Goal: Check status: Check status

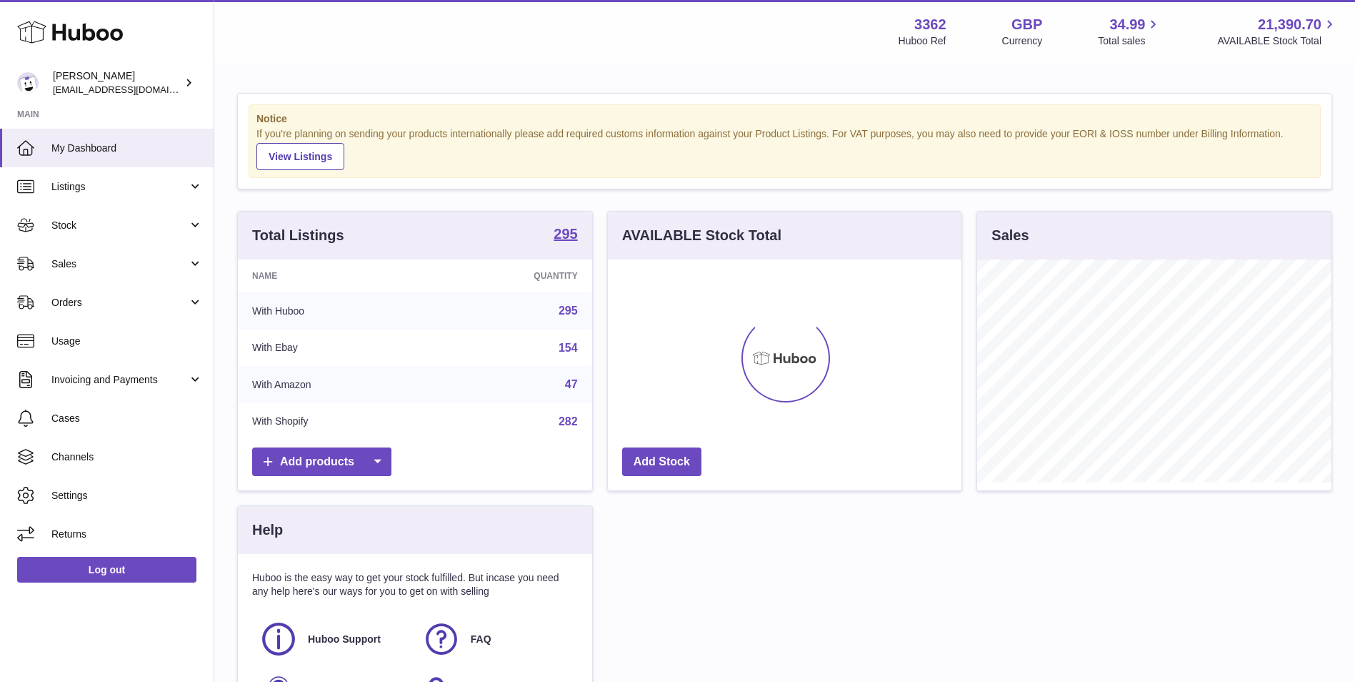
scroll to position [223, 354]
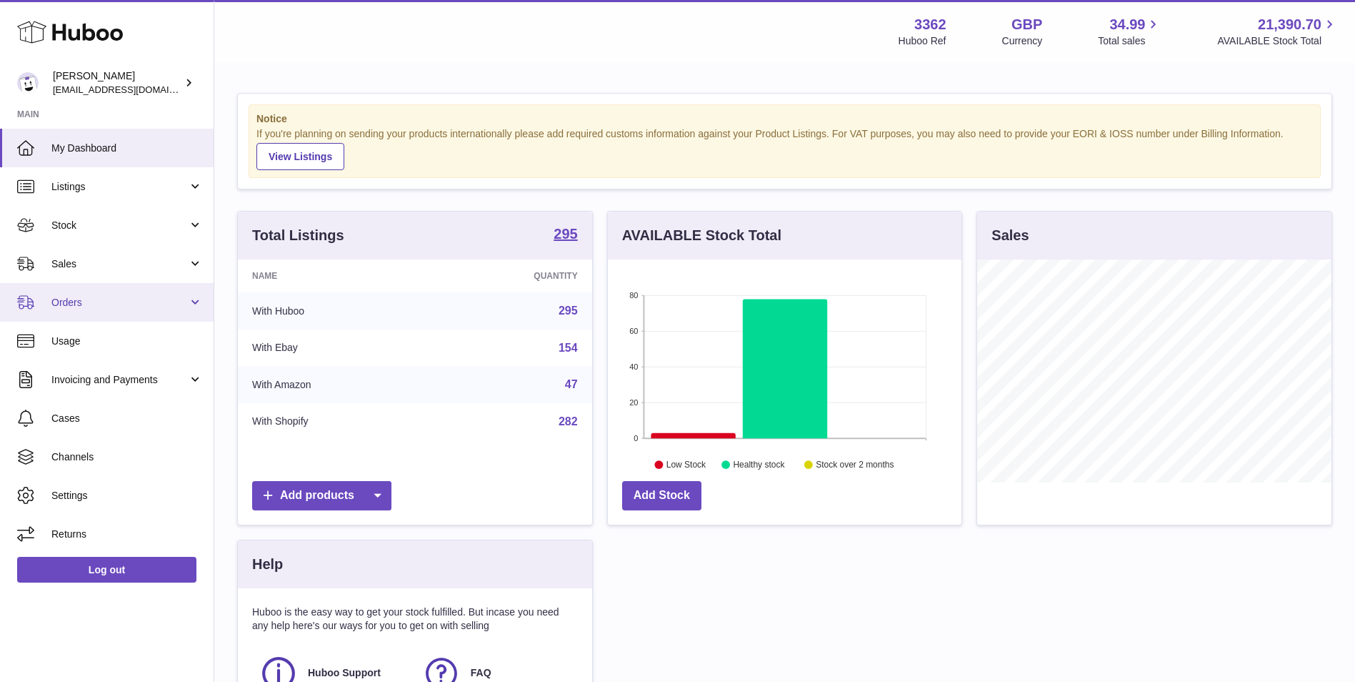
click at [91, 304] on span "Orders" at bounding box center [119, 303] width 136 height 14
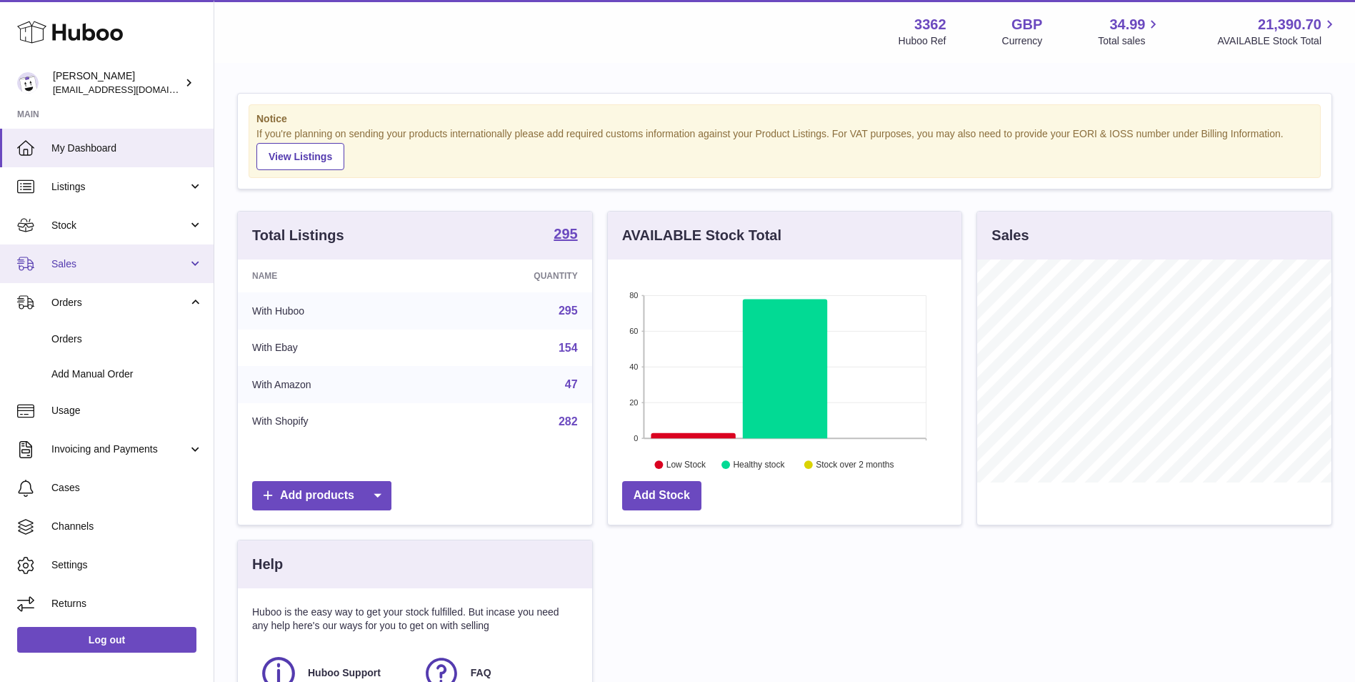
click at [102, 255] on link "Sales" at bounding box center [107, 263] width 214 height 39
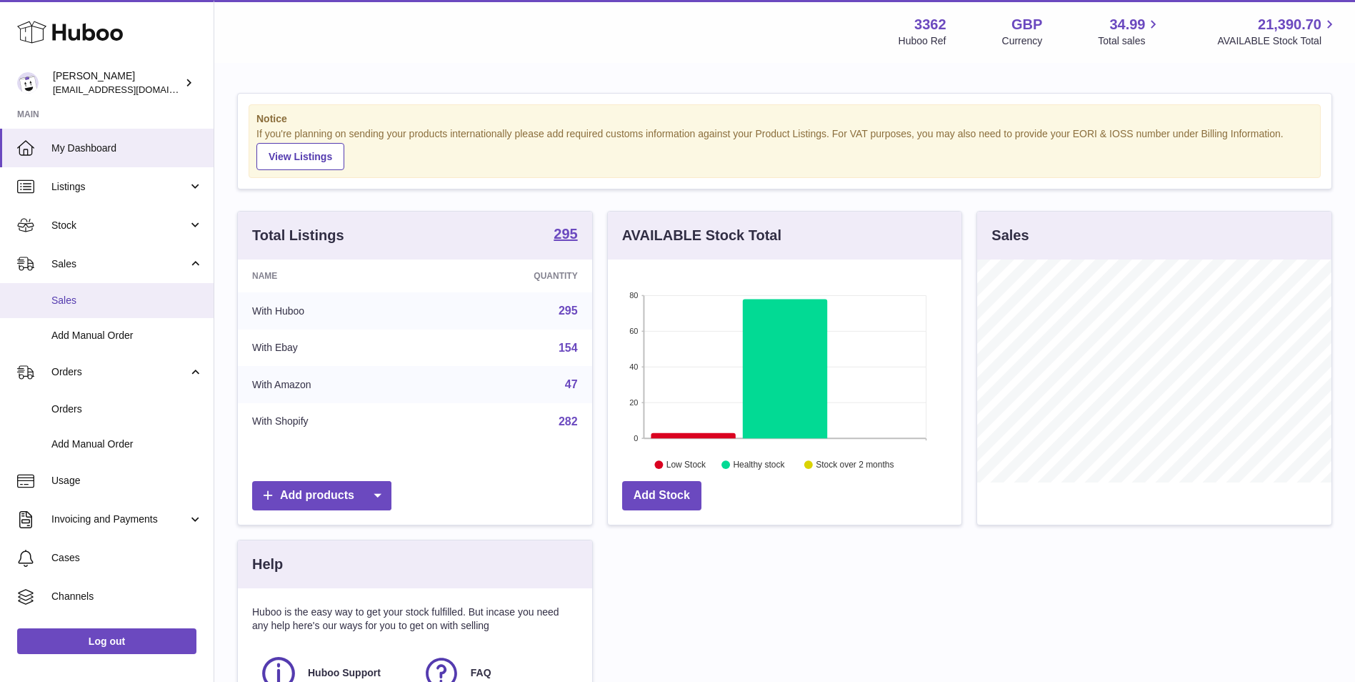
click at [109, 302] on span "Sales" at bounding box center [126, 301] width 151 height 14
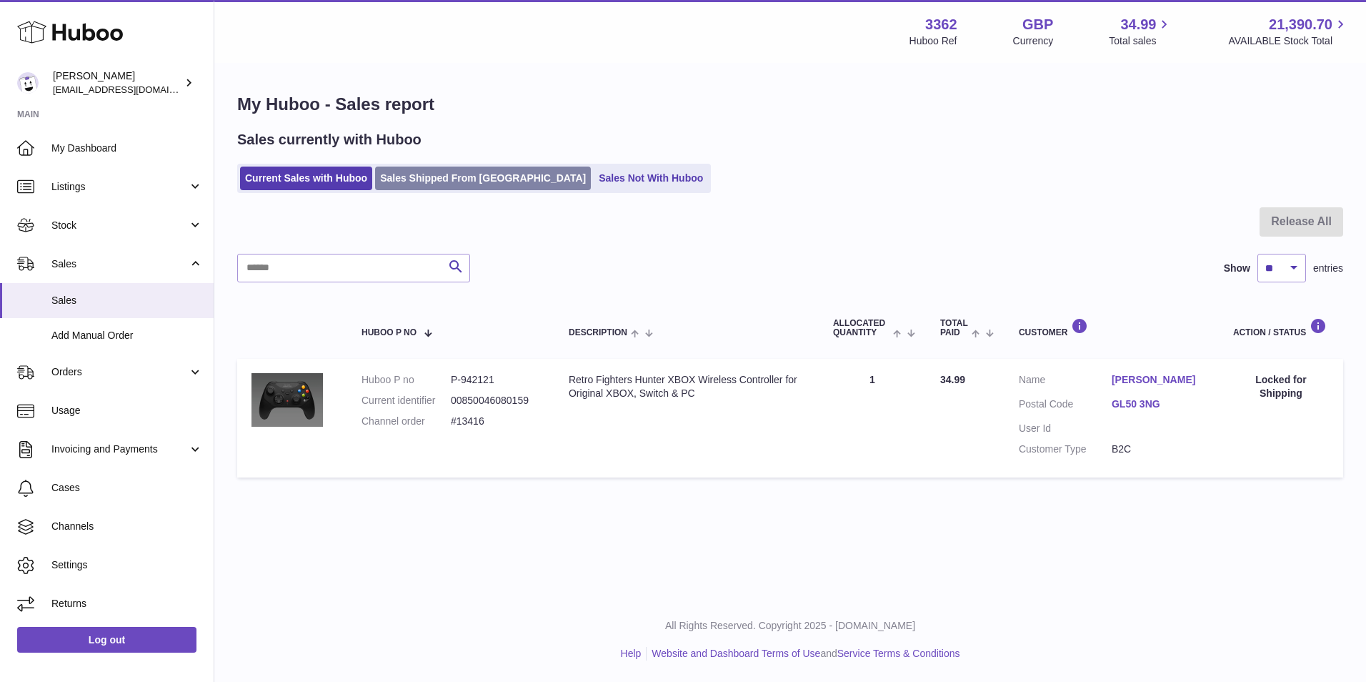
click at [443, 179] on link "Sales Shipped From [GEOGRAPHIC_DATA]" at bounding box center [483, 178] width 216 height 24
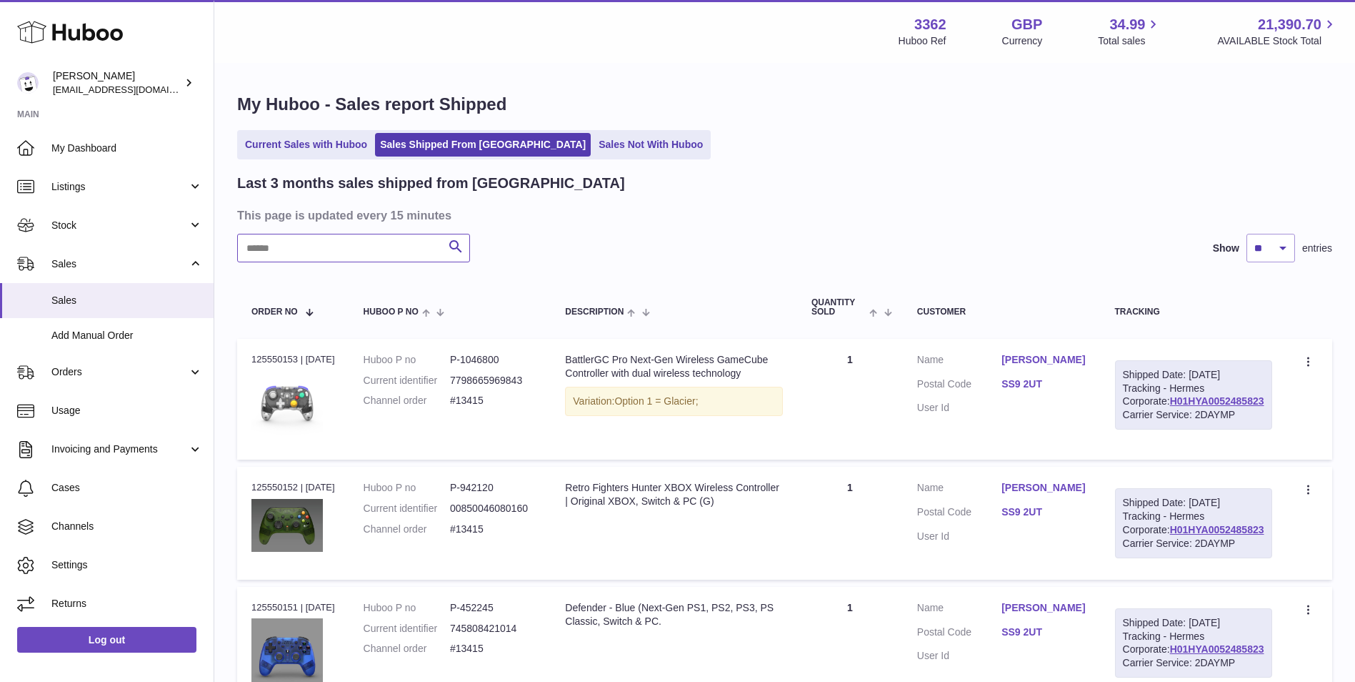
click at [366, 254] on input "text" at bounding box center [353, 248] width 233 height 29
paste input "*********"
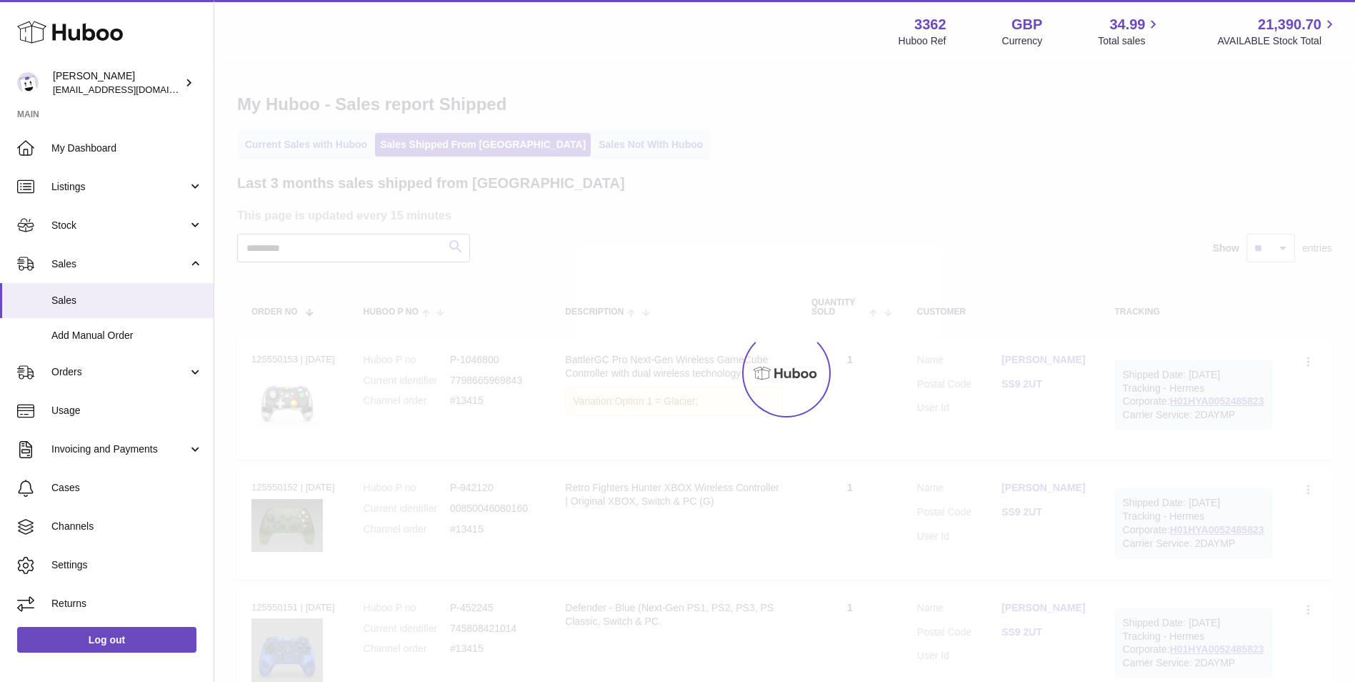
type input "*********"
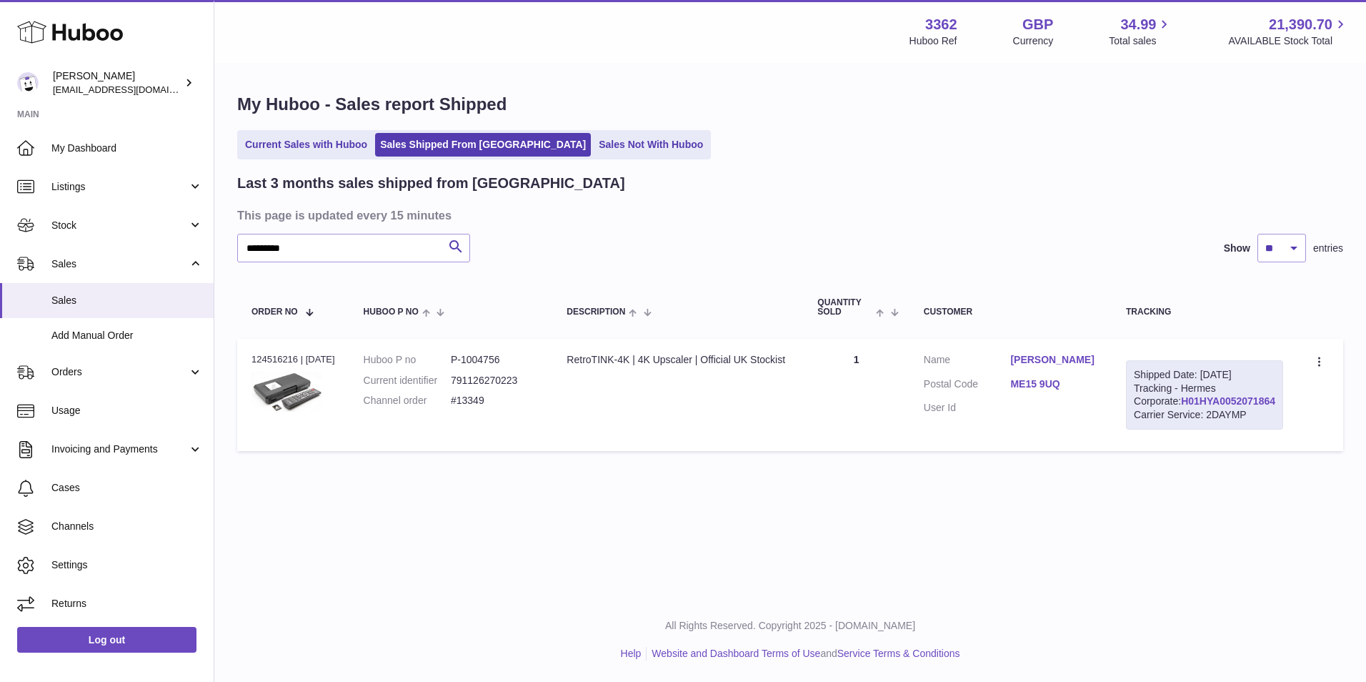
click at [1250, 407] on link "H01HYA0052071864" at bounding box center [1228, 400] width 94 height 11
click at [1063, 360] on link "Aaron Penfold" at bounding box center [1053, 360] width 87 height 14
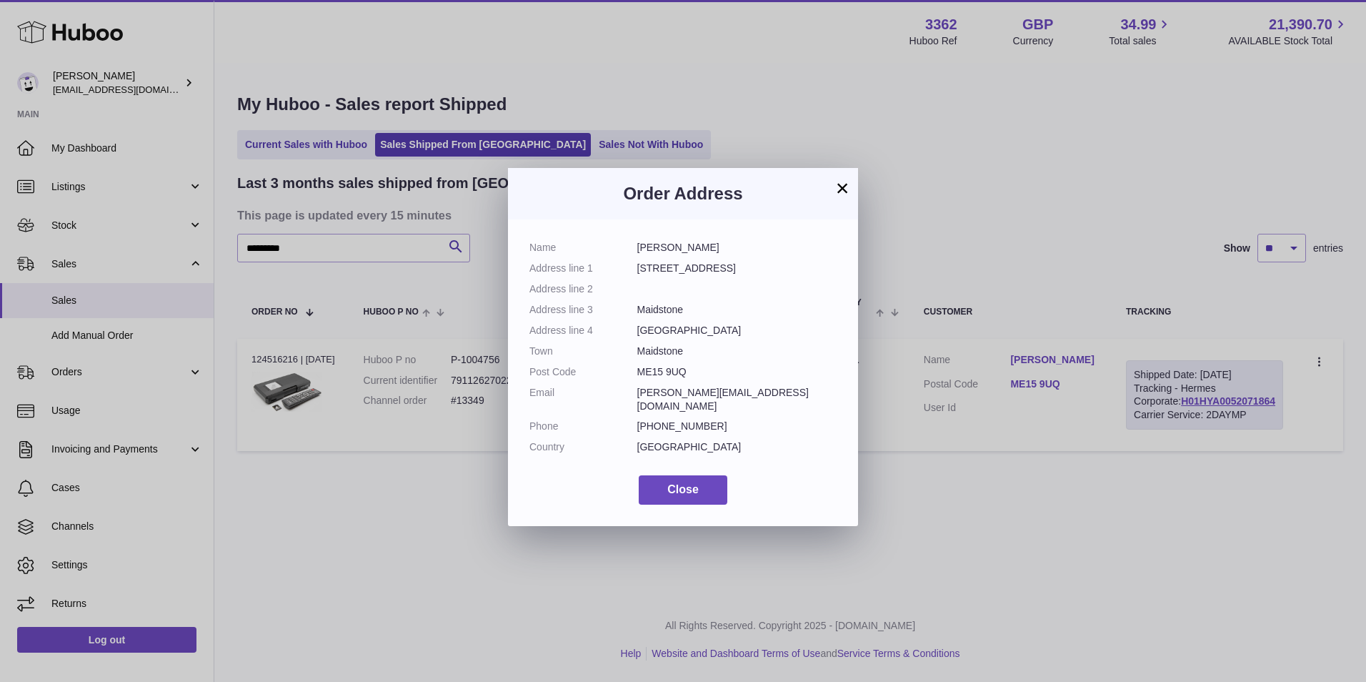
click at [659, 368] on dd "ME15 9UQ" at bounding box center [737, 372] width 200 height 14
copy dl "ME15 9UQ"
click at [696, 483] on span "Close" at bounding box center [682, 489] width 31 height 12
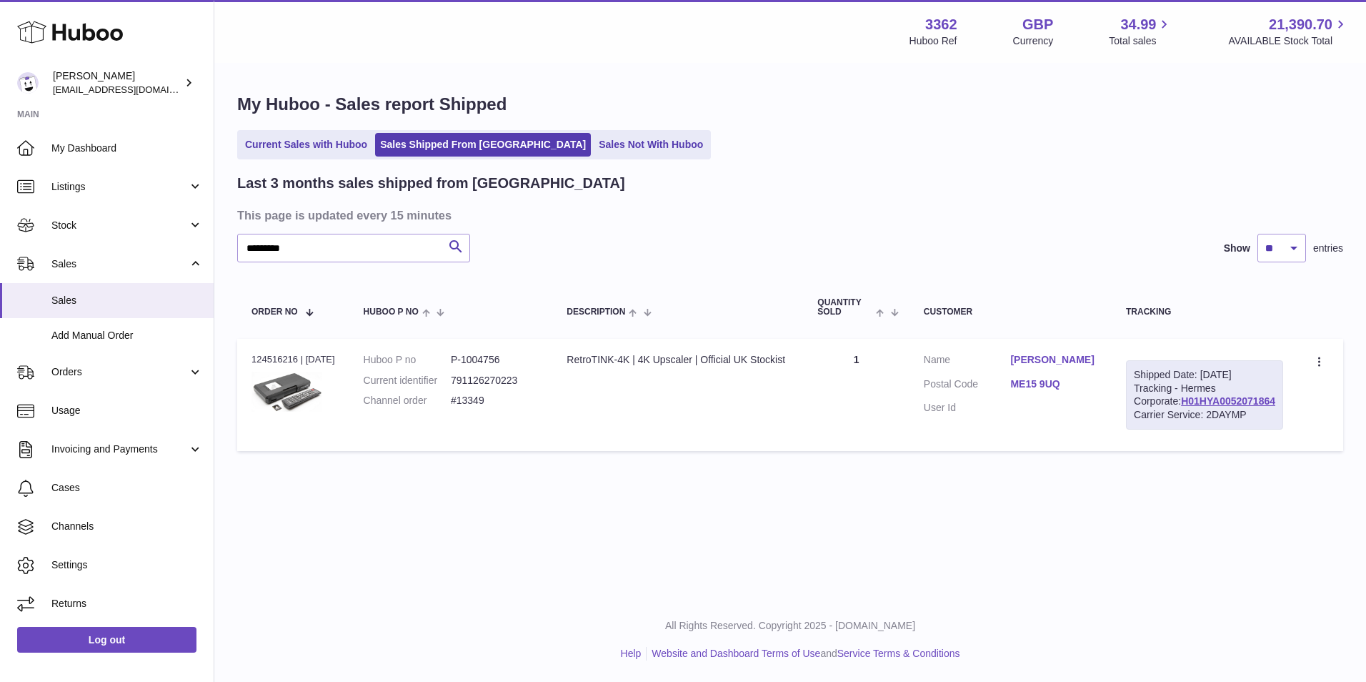
click at [1066, 364] on link "Aaron Penfold" at bounding box center [1053, 360] width 87 height 14
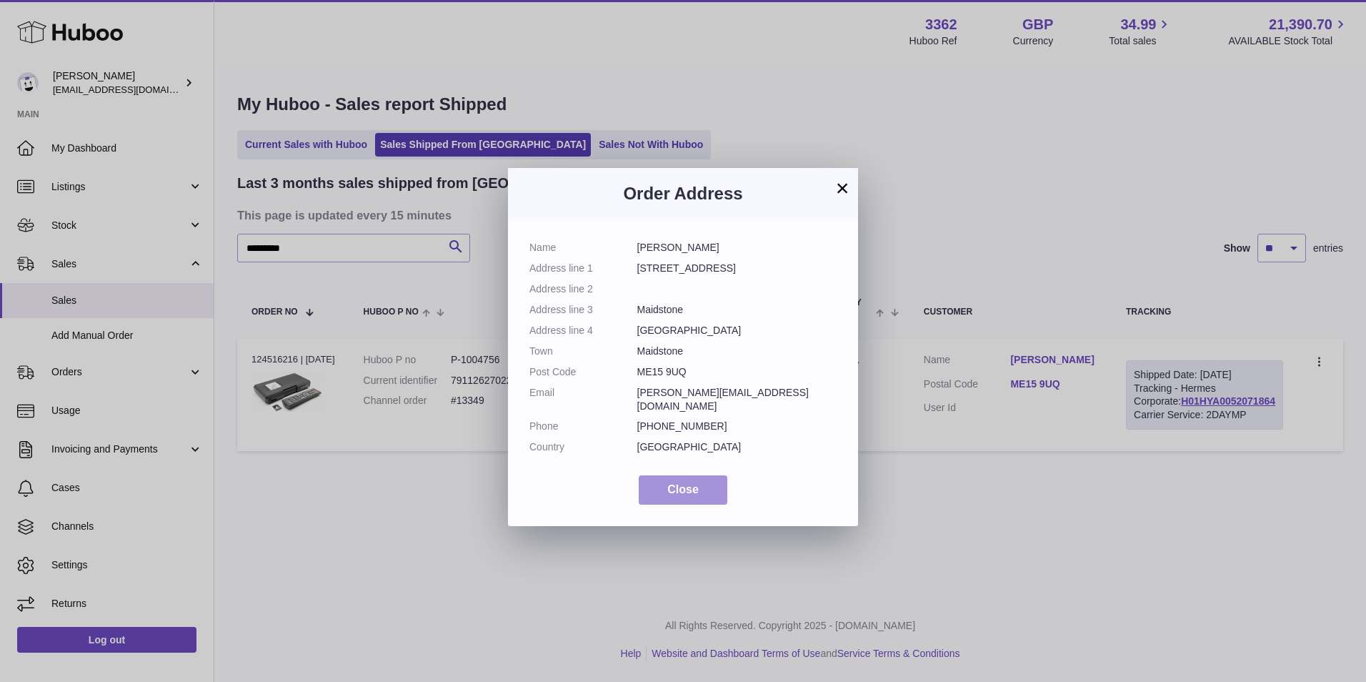
click at [695, 475] on button "Close" at bounding box center [683, 489] width 89 height 29
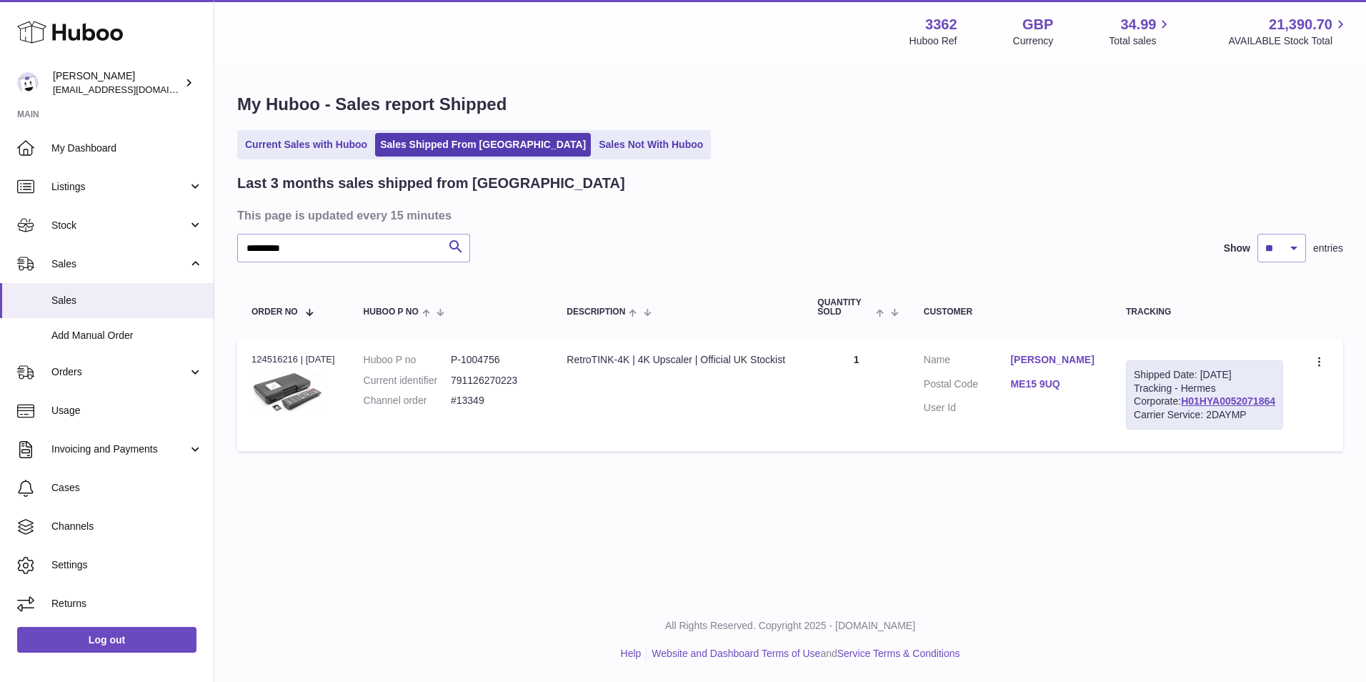
click at [274, 360] on div "Order no 124516216 | 11th Sep" at bounding box center [293, 359] width 84 height 13
copy div "124516216"
drag, startPoint x: 579, startPoint y: 395, endPoint x: 559, endPoint y: 401, distance: 20.8
click at [579, 396] on td "Description RetroTINK-4K | 4K Upscaler | Official UK Stockist" at bounding box center [677, 395] width 251 height 113
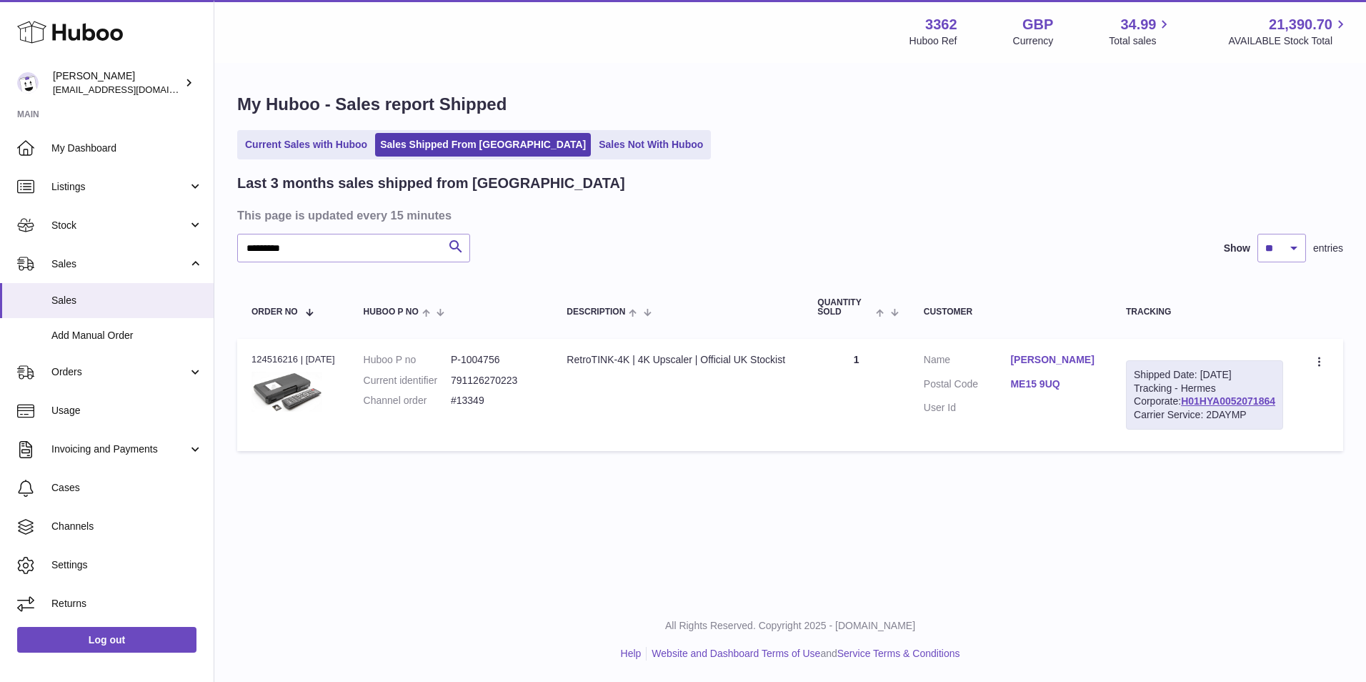
click at [477, 402] on dd "#13349" at bounding box center [494, 401] width 87 height 14
copy tr "#13349 Description"
